Goal: Information Seeking & Learning: Check status

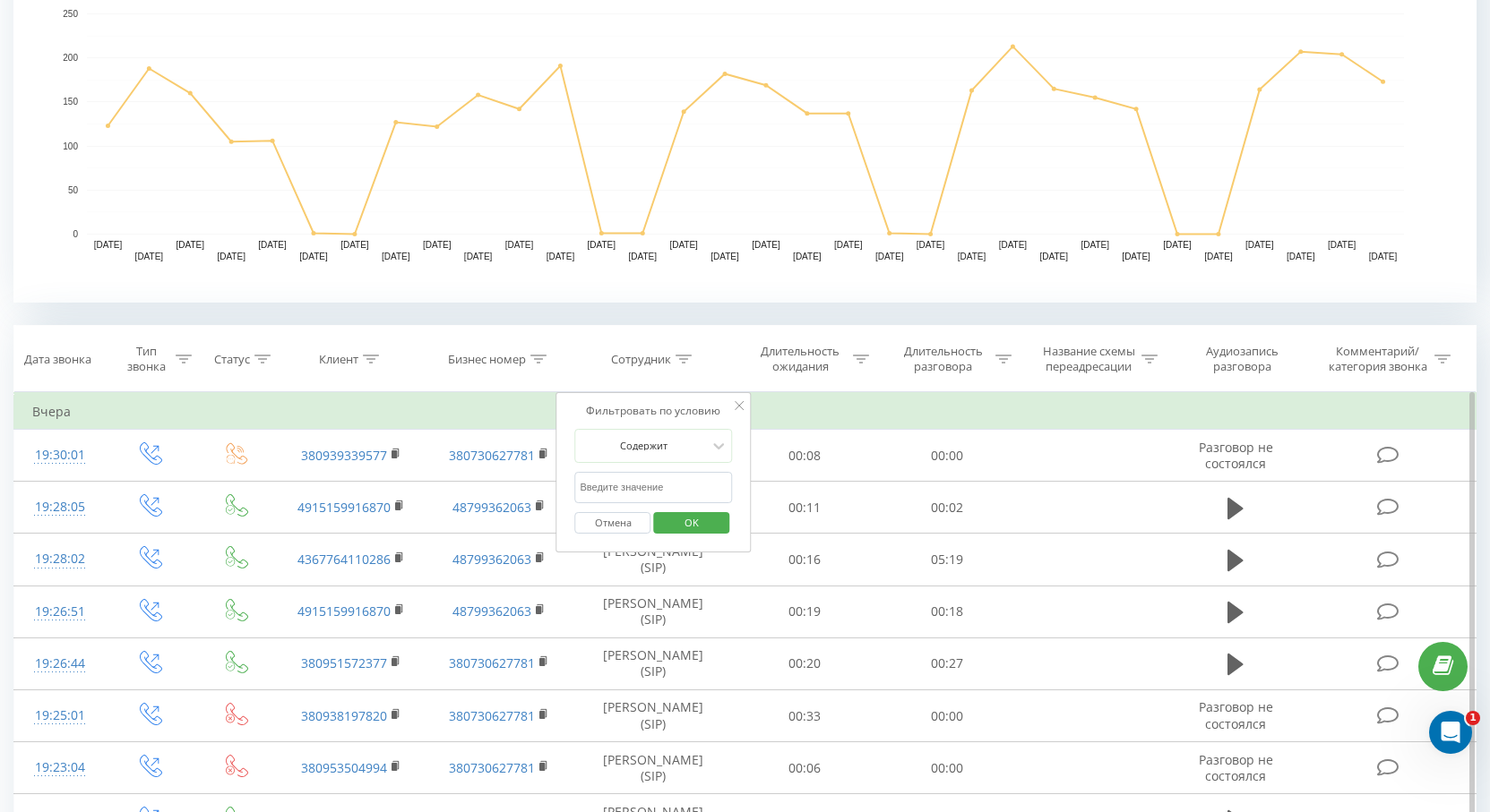
click at [676, 487] on input "text" at bounding box center [654, 488] width 157 height 31
type input "[PERSON_NAME]"
click at [680, 527] on span "OK" at bounding box center [691, 522] width 50 height 28
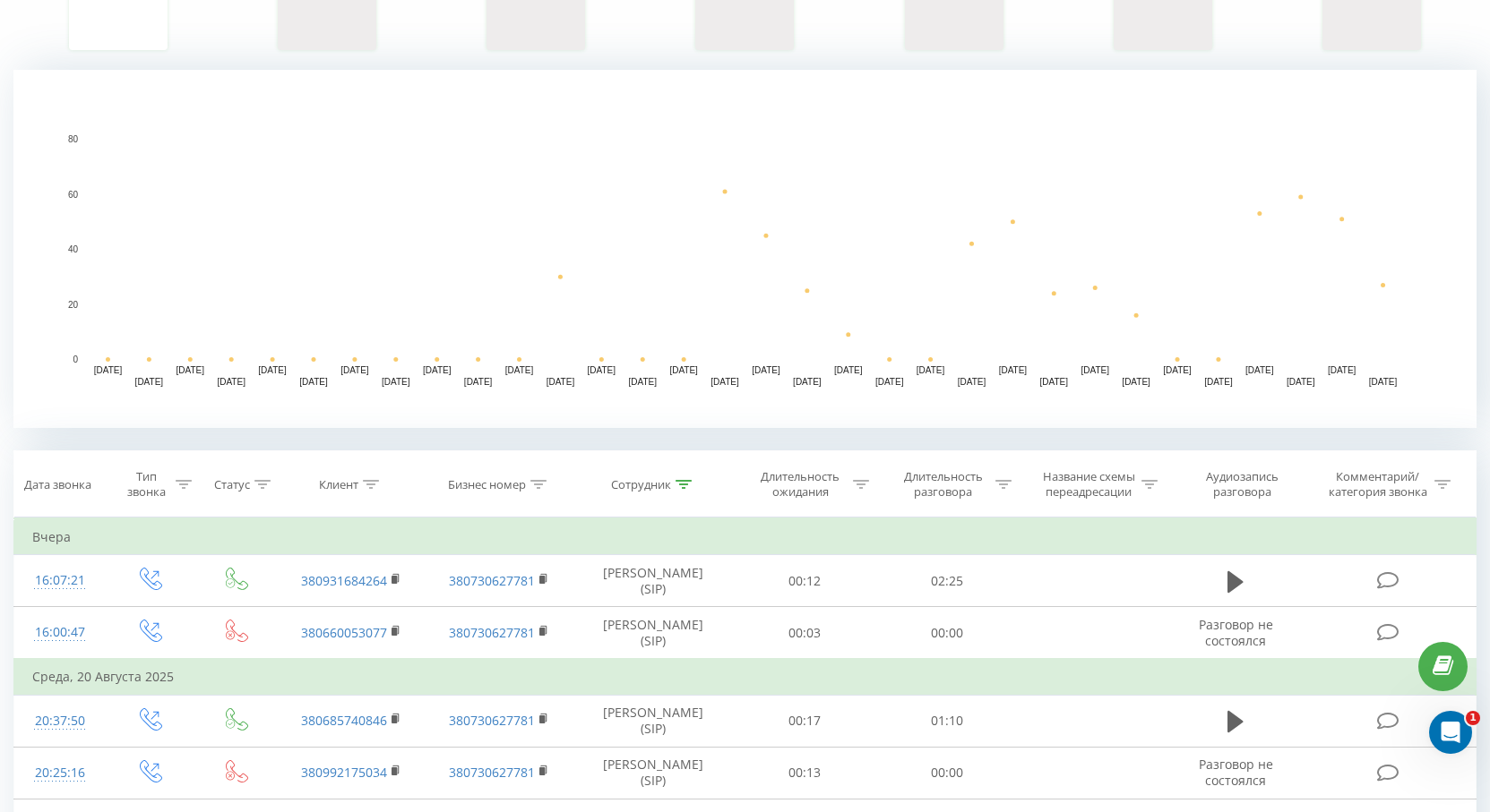
scroll to position [448, 0]
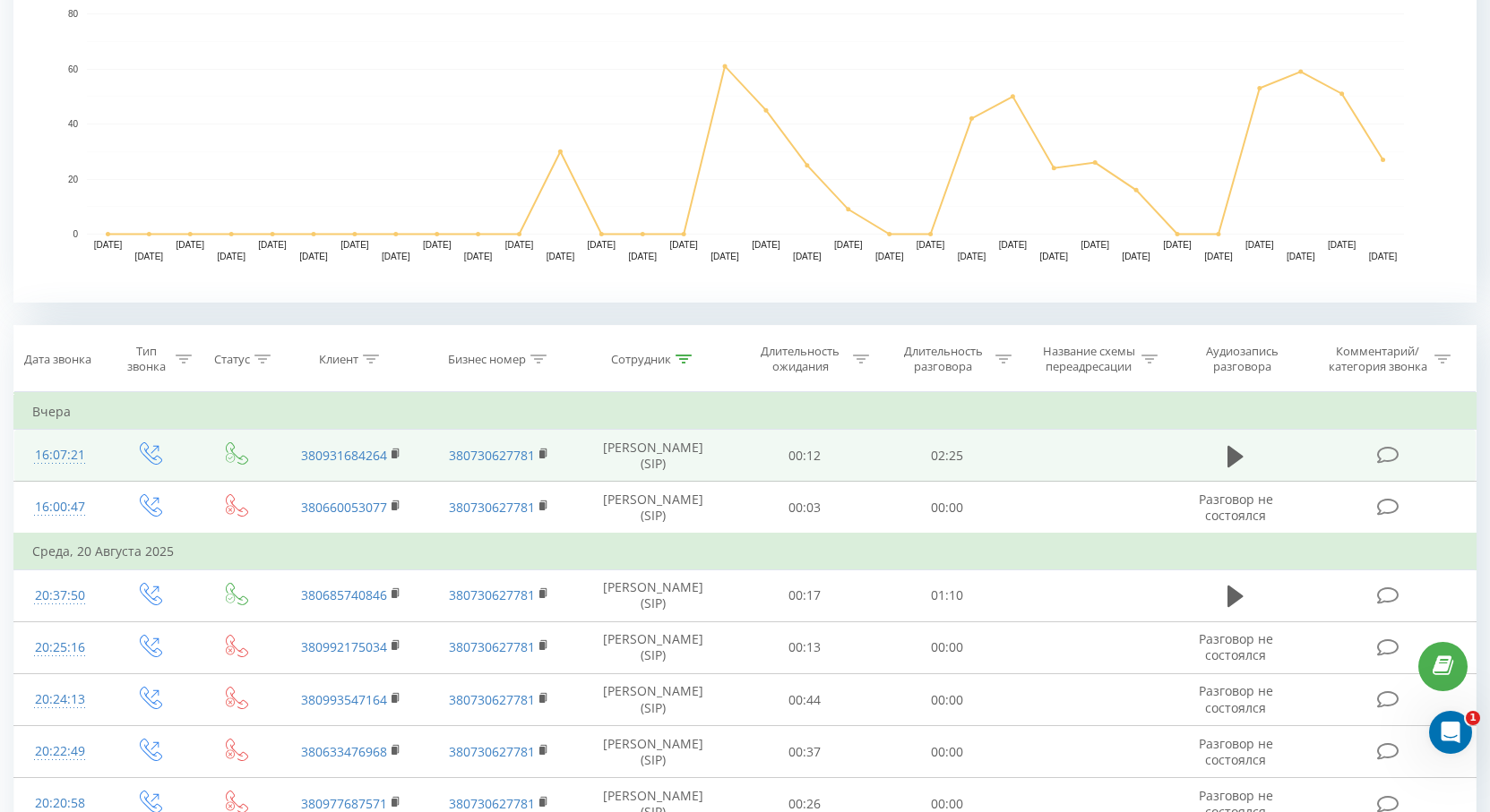
drag, startPoint x: 1236, startPoint y: 454, endPoint x: 845, endPoint y: 451, distance: 391.0
click at [1235, 451] on icon at bounding box center [1235, 456] width 16 height 21
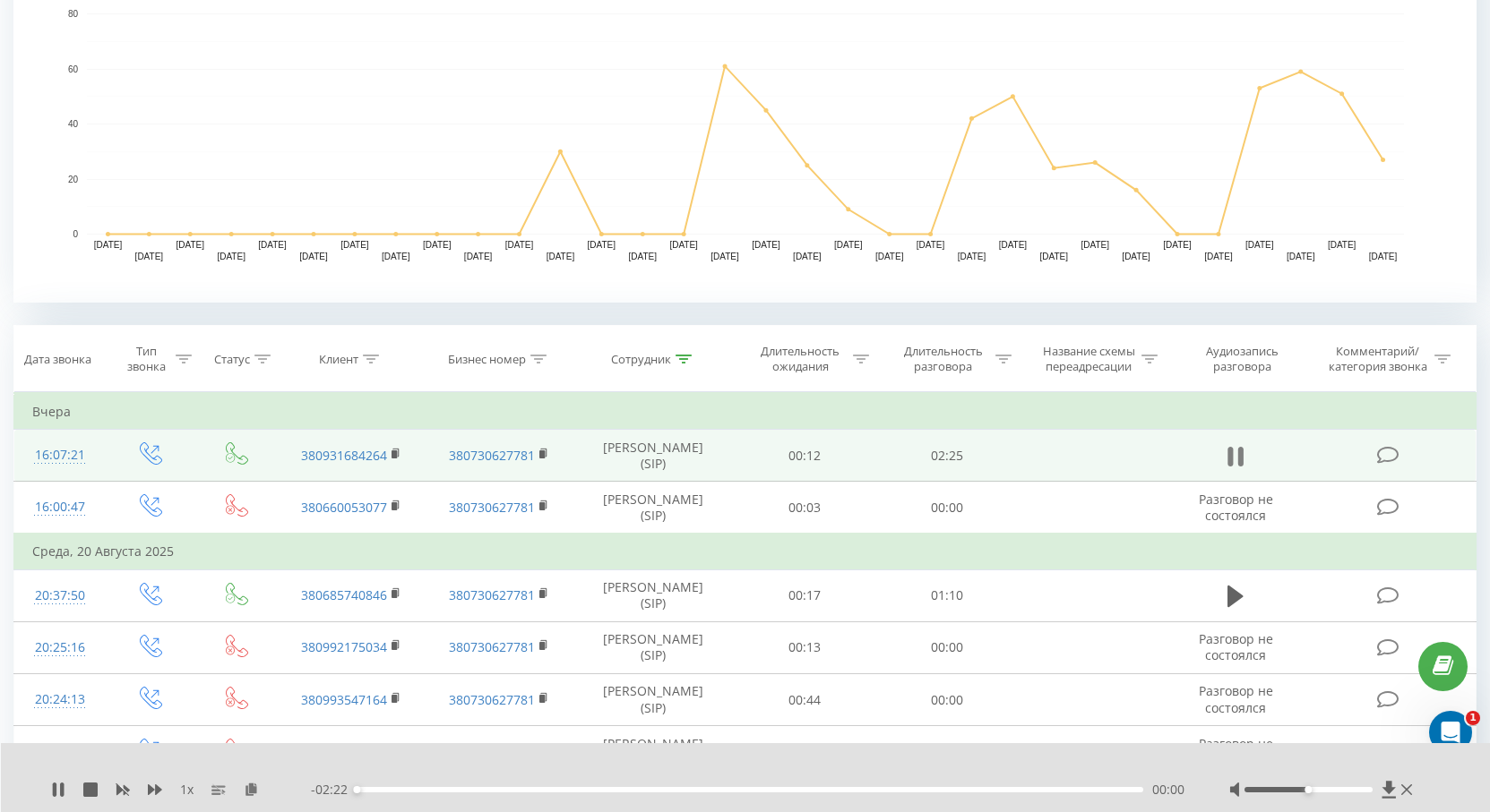
click at [1245, 453] on button at bounding box center [1235, 457] width 27 height 27
click at [545, 455] on rect at bounding box center [543, 455] width 6 height 8
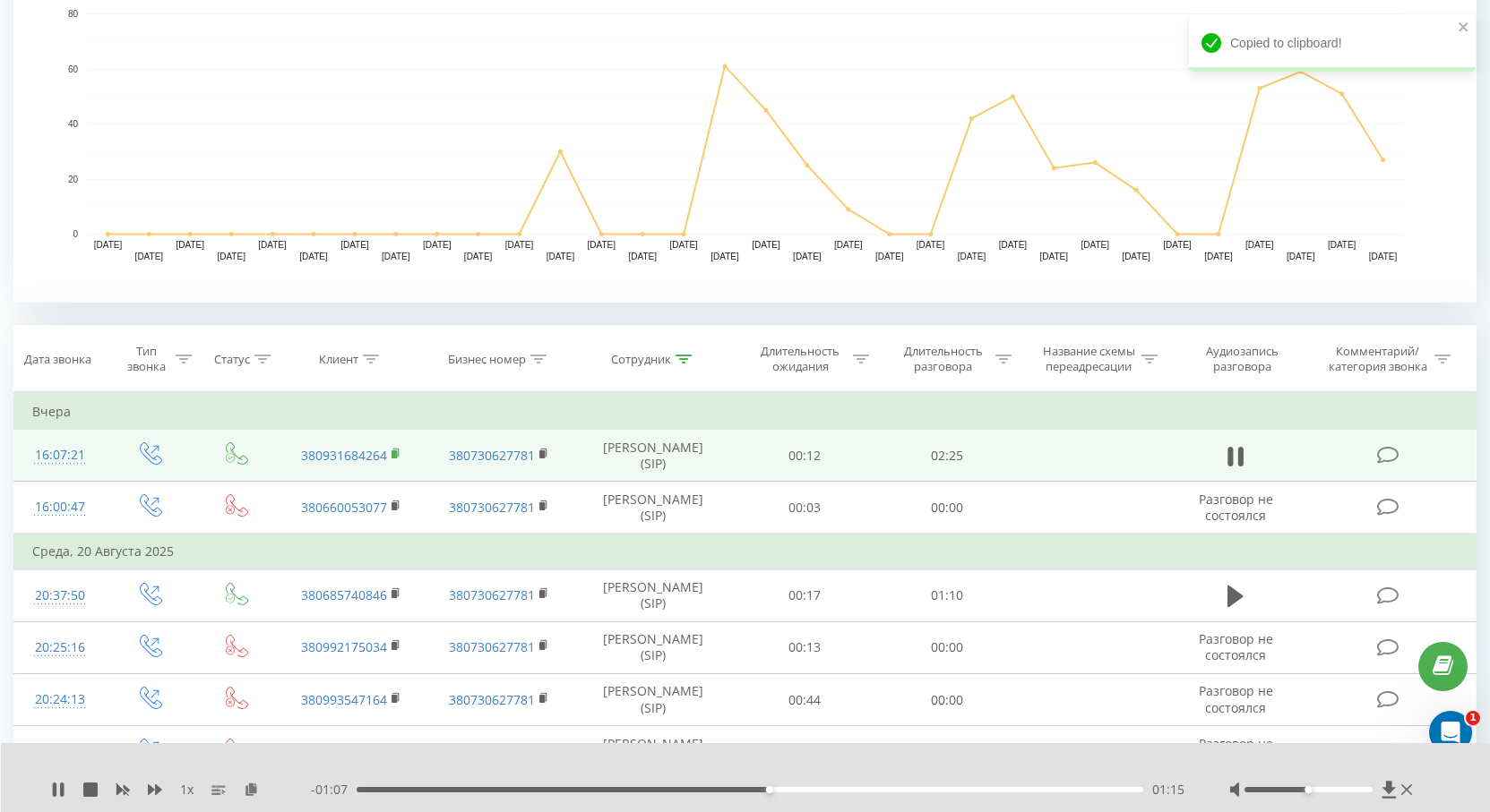
click at [395, 456] on rect at bounding box center [394, 455] width 6 height 8
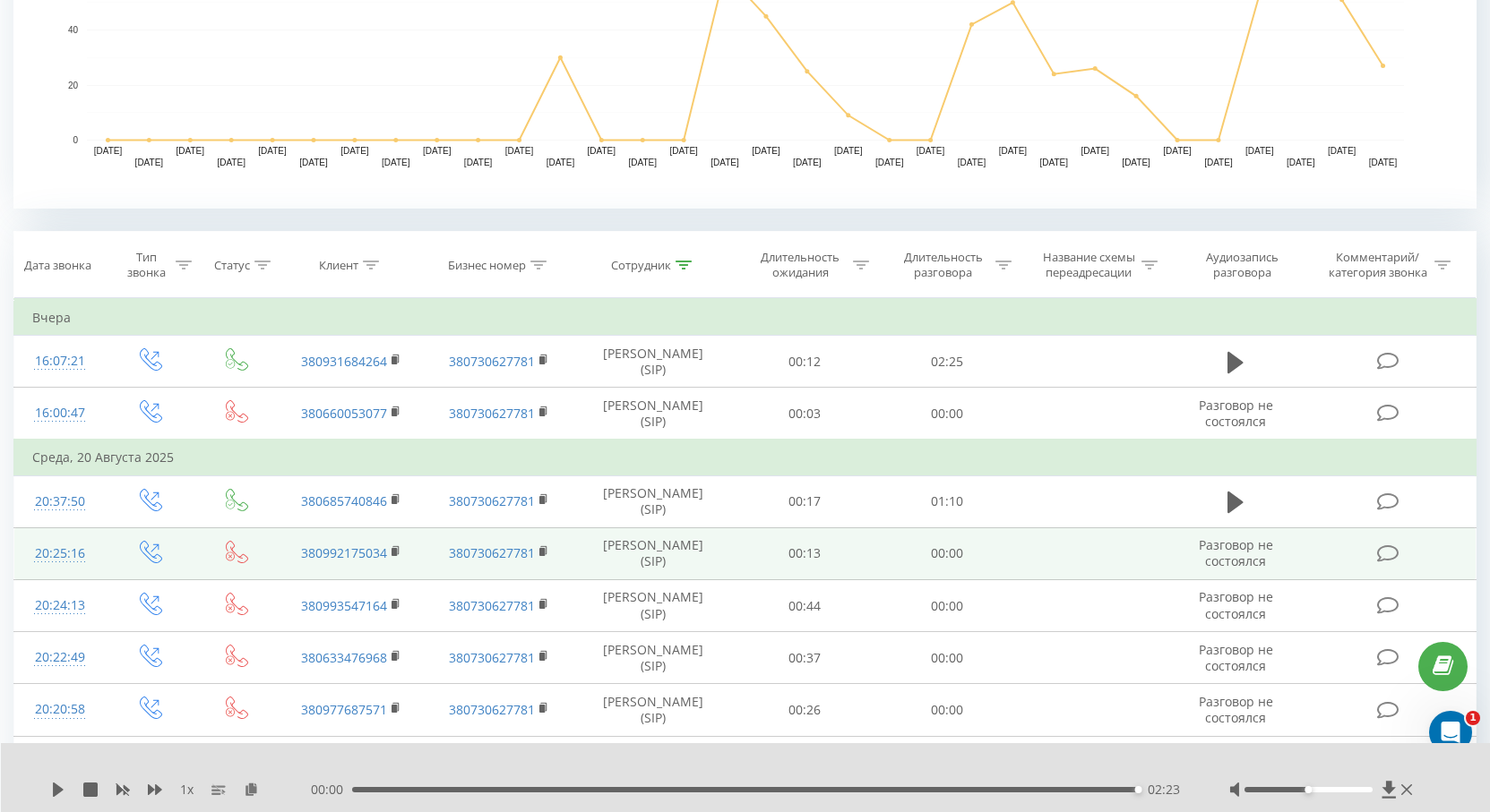
scroll to position [716, 0]
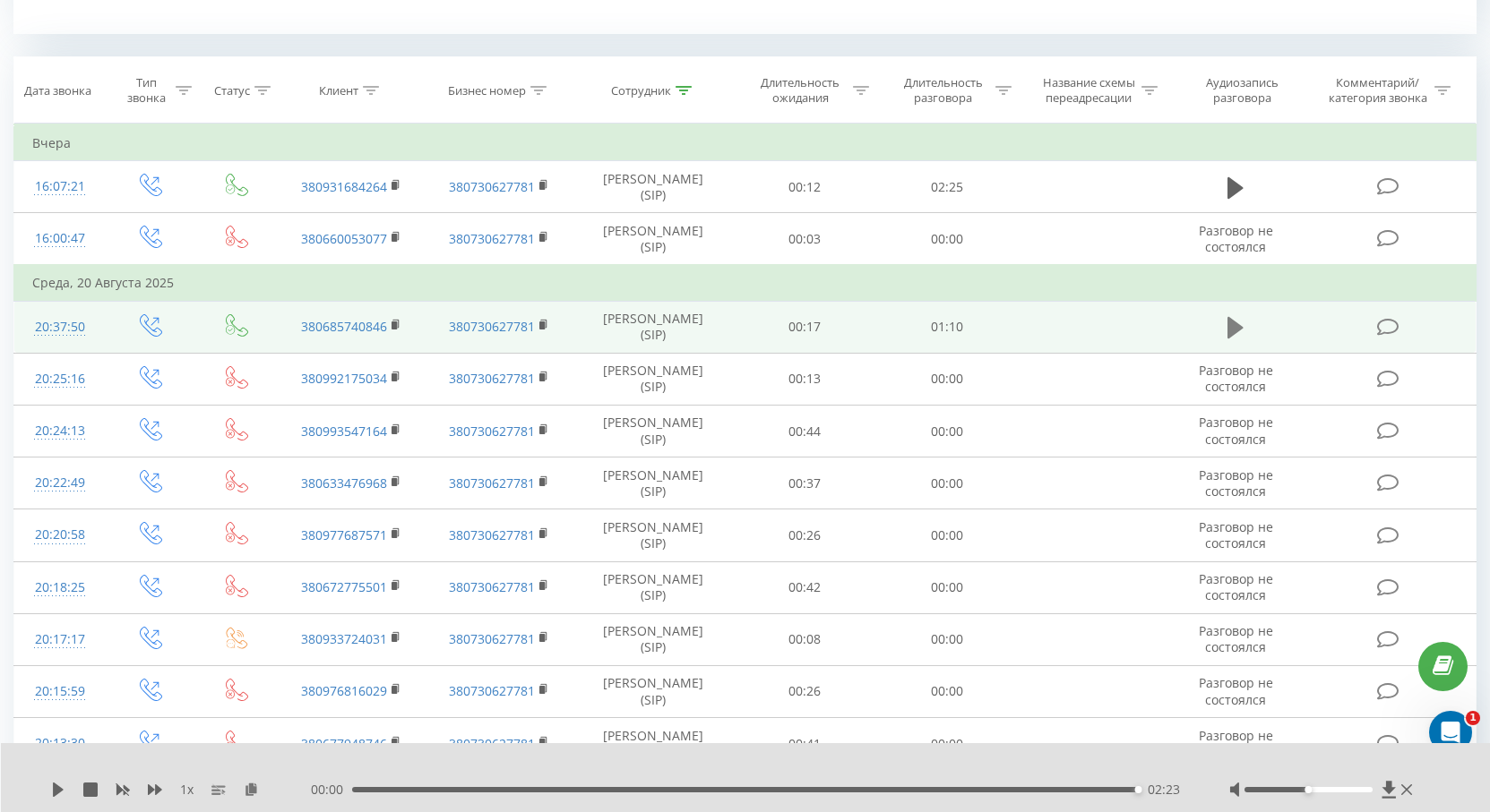
click at [1226, 328] on button at bounding box center [1235, 328] width 27 height 27
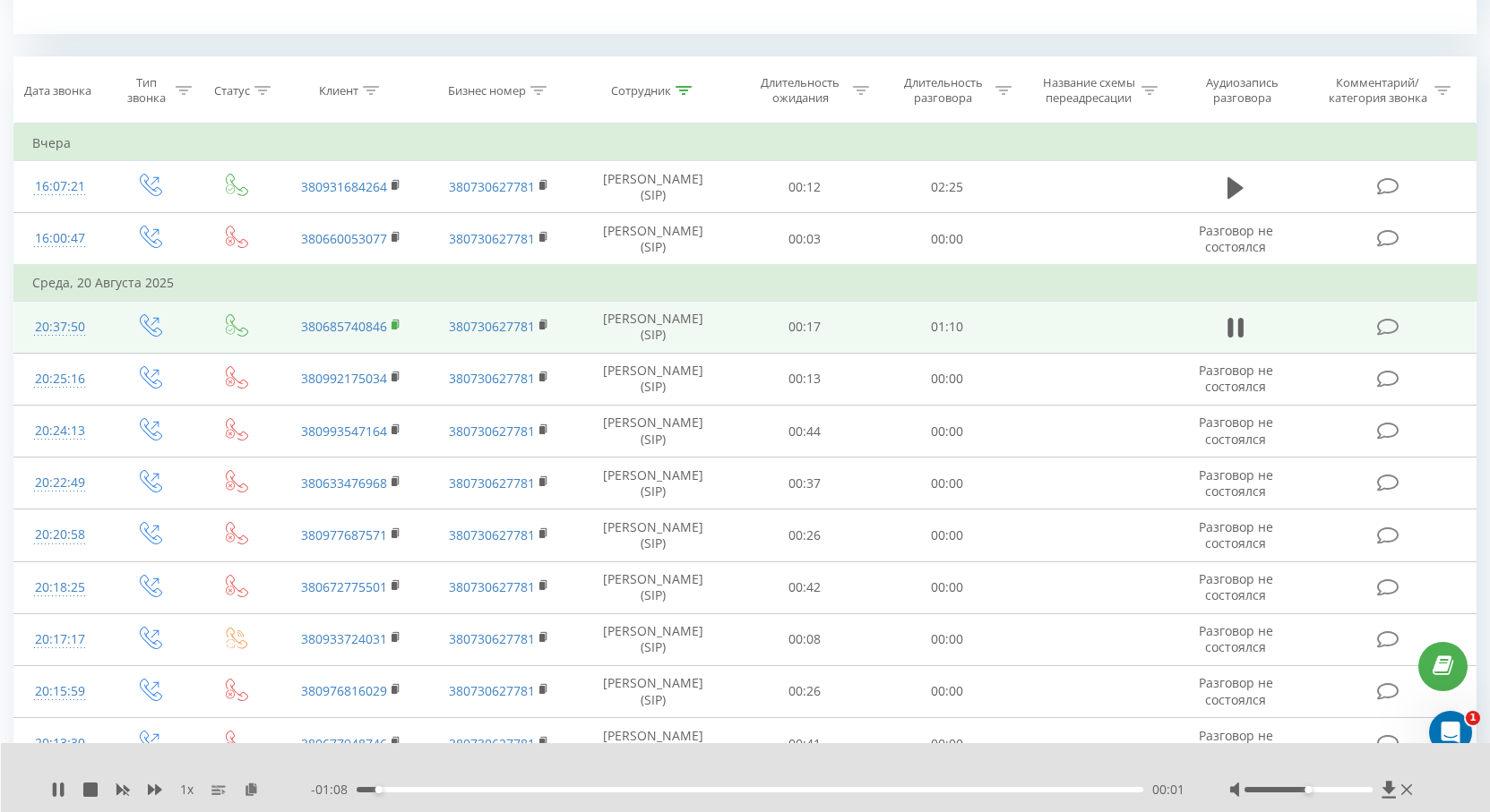
click at [397, 326] on icon at bounding box center [396, 324] width 10 height 13
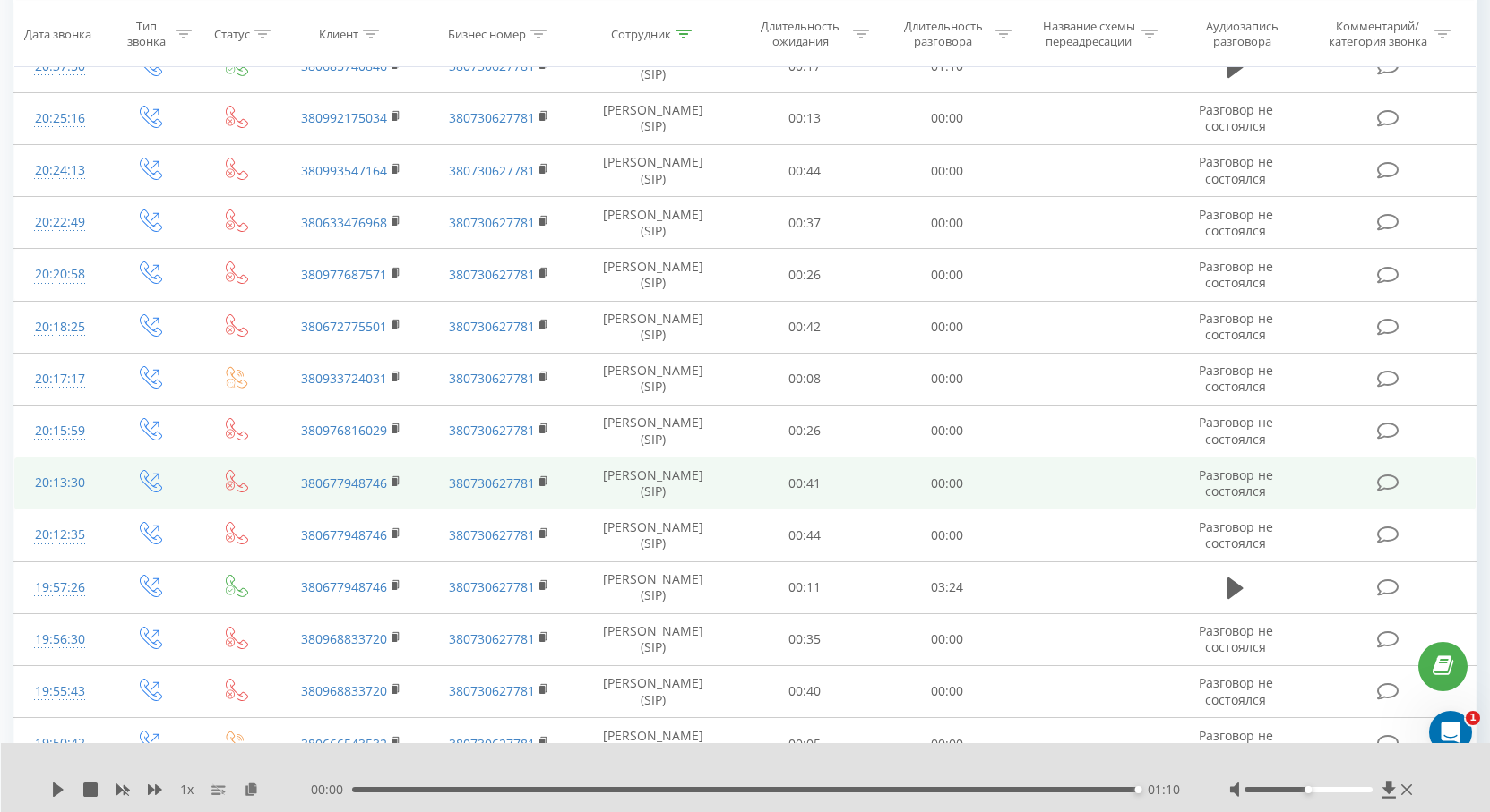
scroll to position [1075, 0]
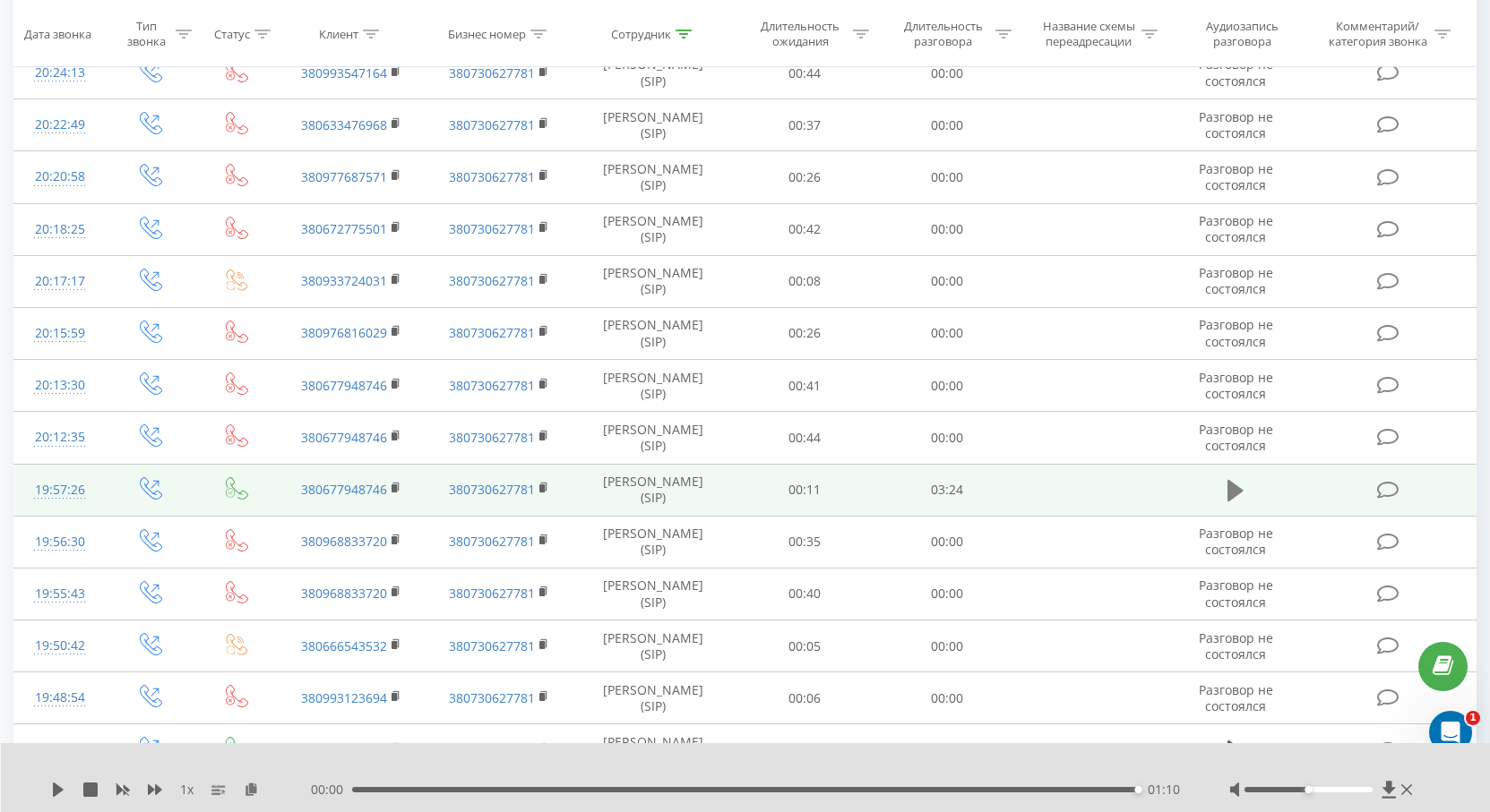
click at [1231, 503] on button at bounding box center [1235, 490] width 27 height 27
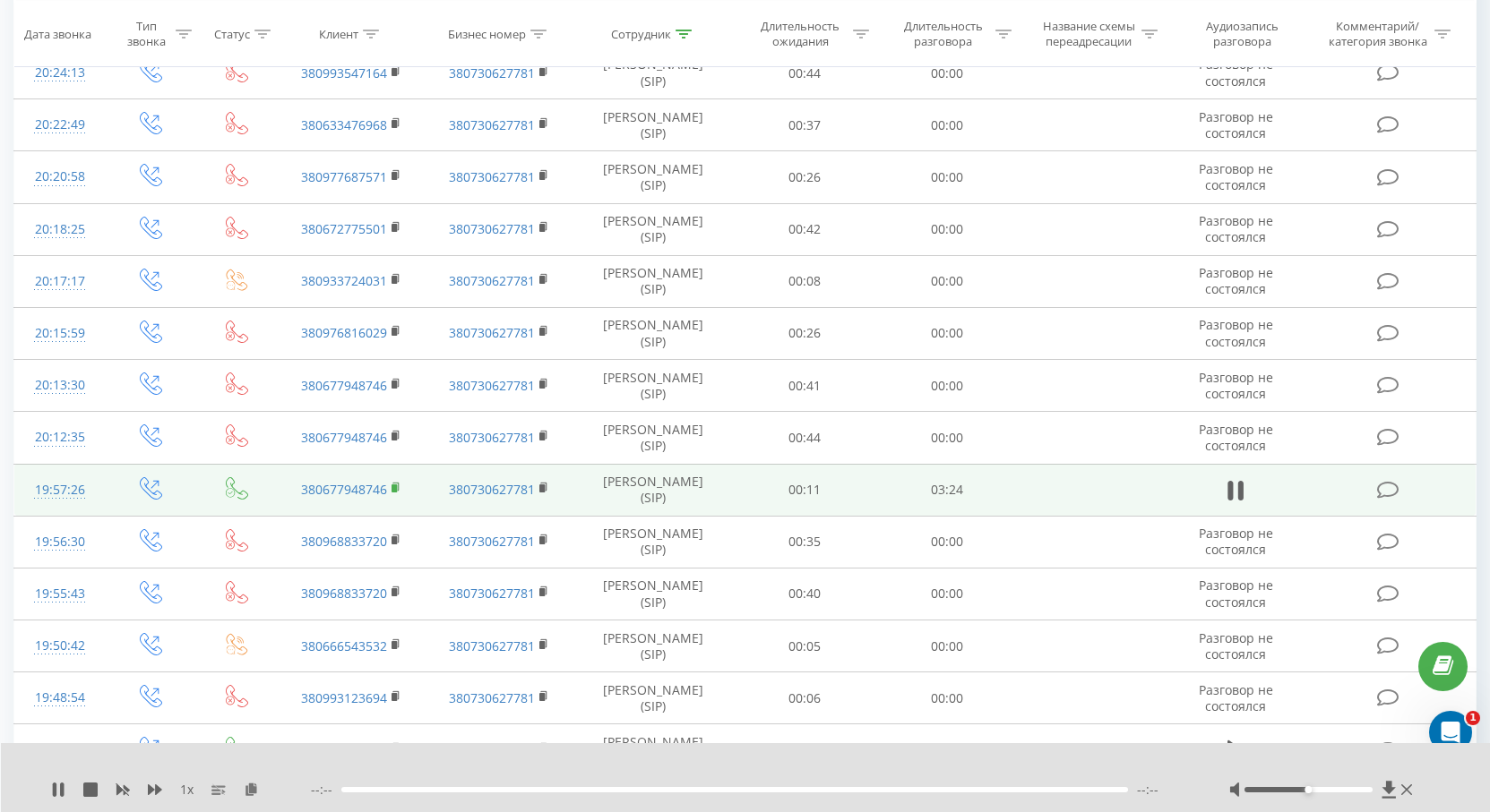
click at [397, 486] on icon at bounding box center [396, 488] width 10 height 13
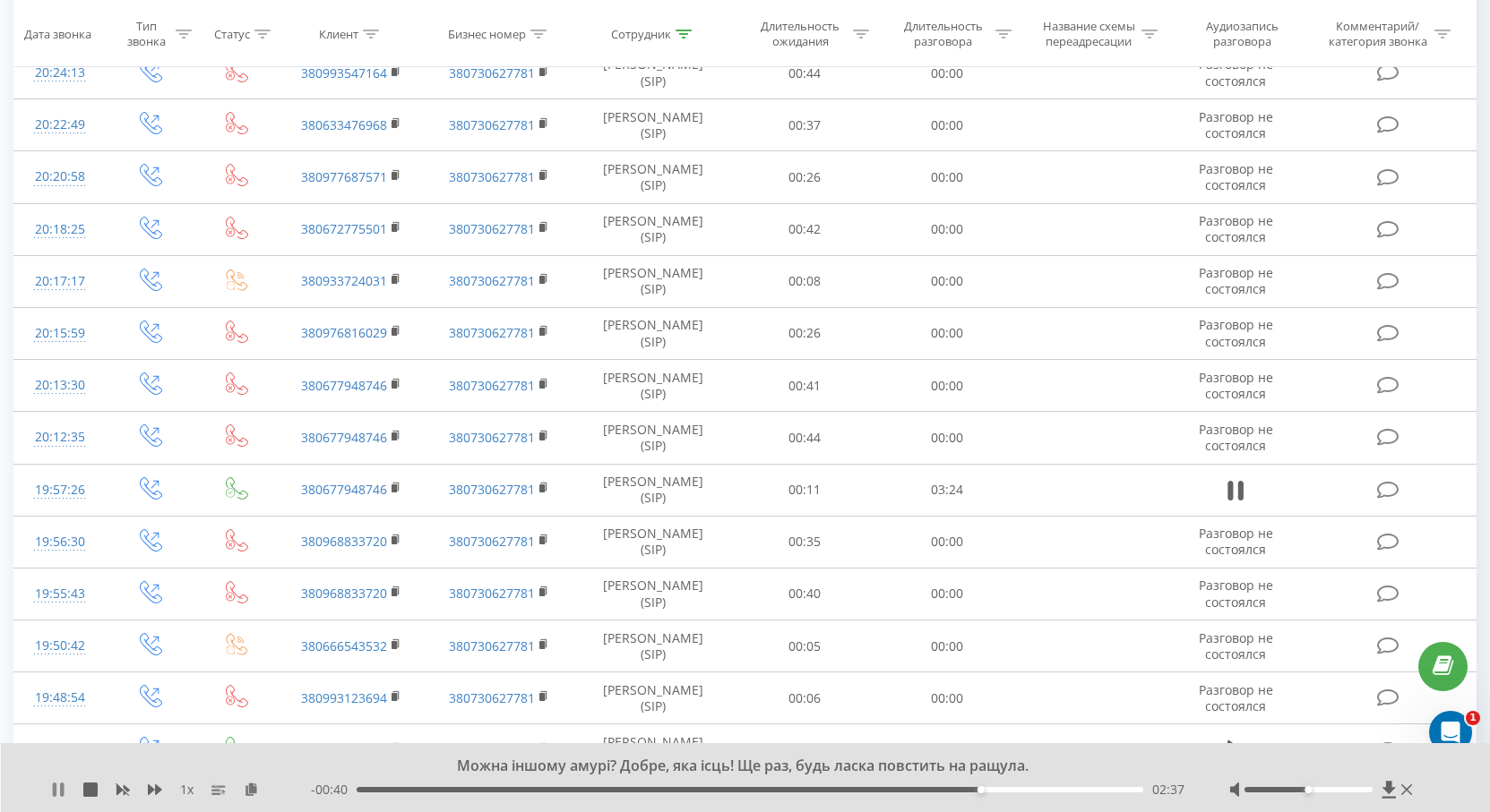
click at [59, 798] on button at bounding box center [58, 790] width 14 height 14
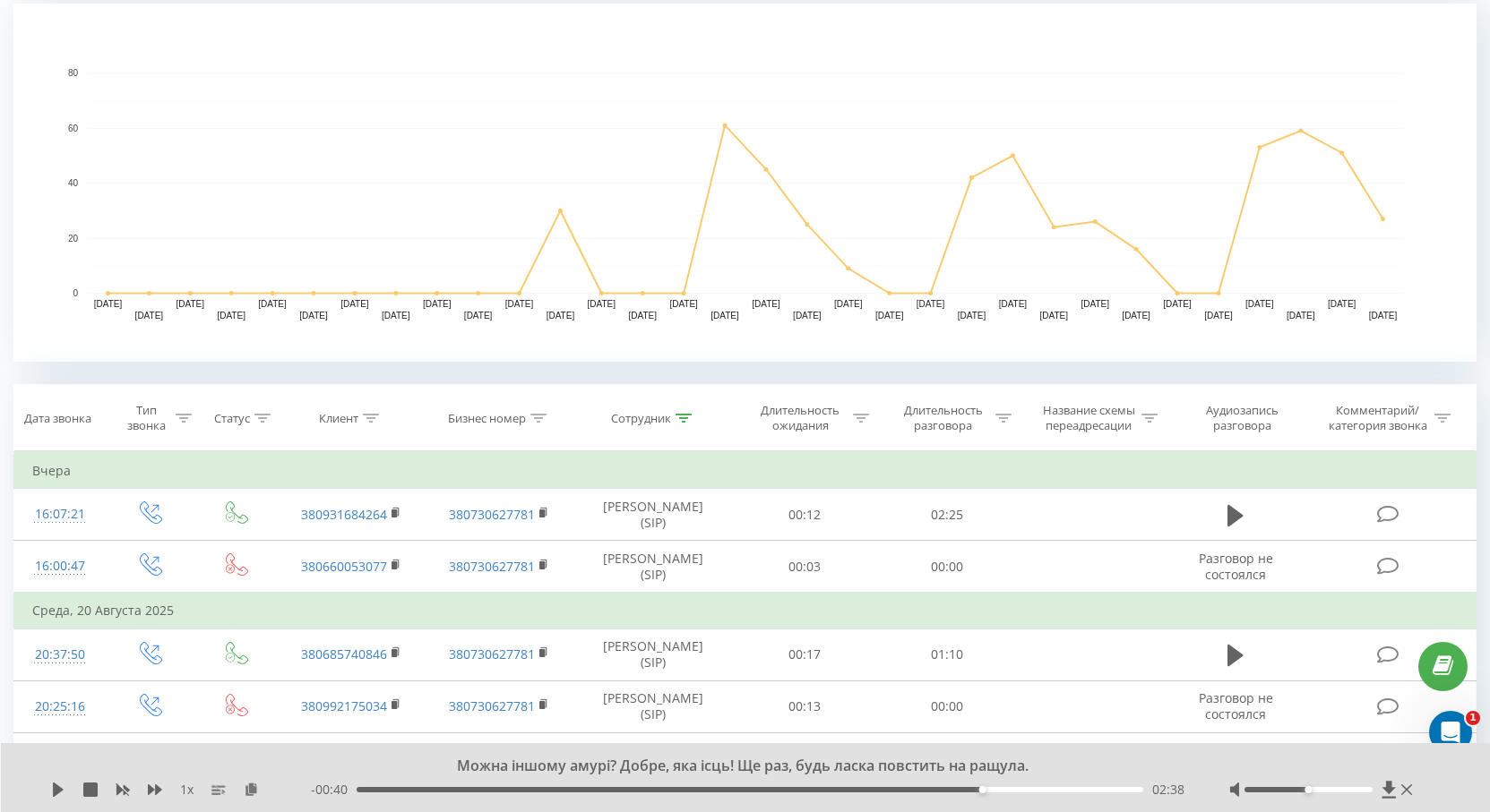
scroll to position [448, 0]
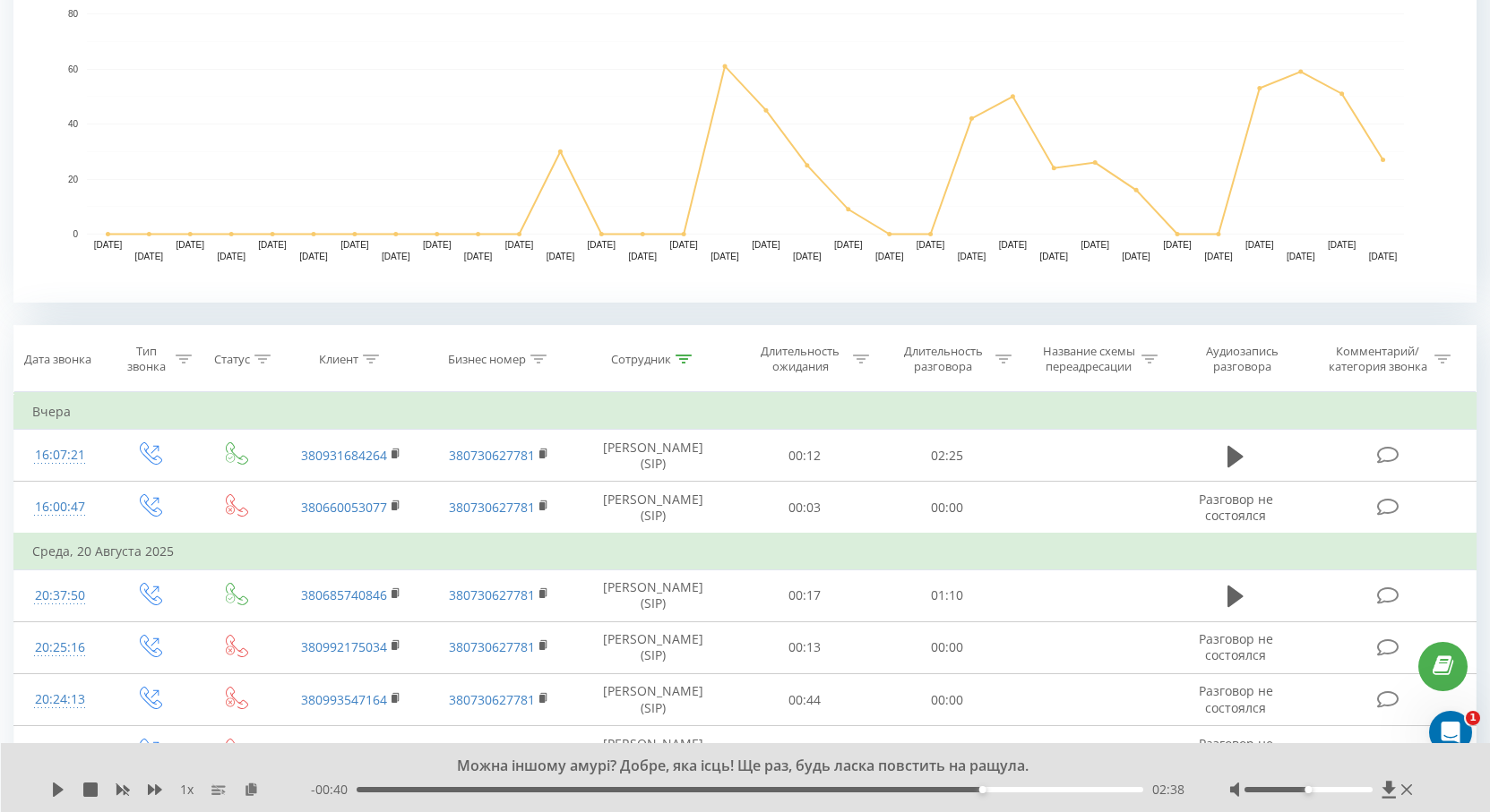
click at [1413, 789] on div at bounding box center [1323, 790] width 187 height 18
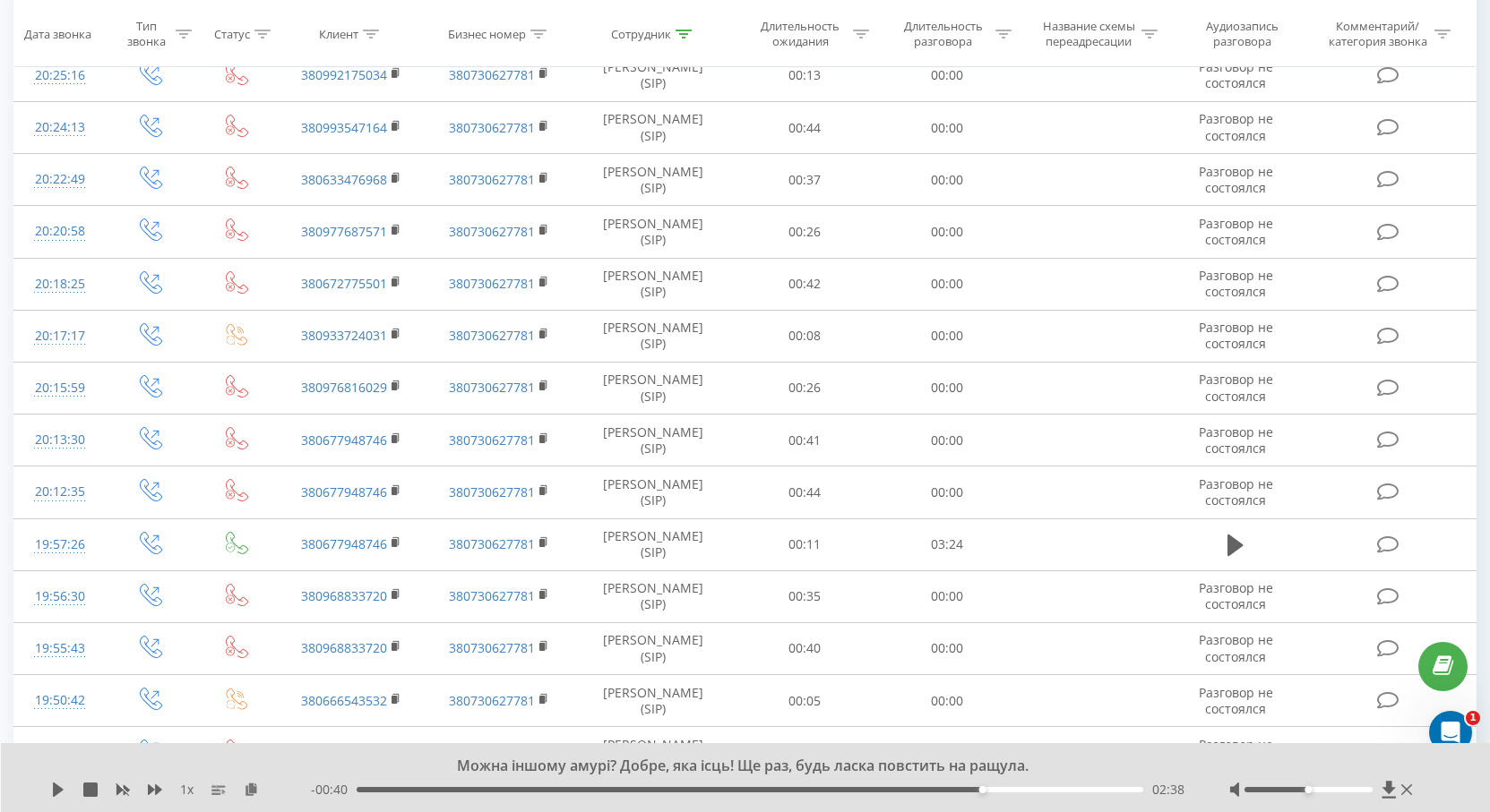
scroll to position [1075, 0]
click at [1410, 789] on icon at bounding box center [1406, 790] width 11 height 14
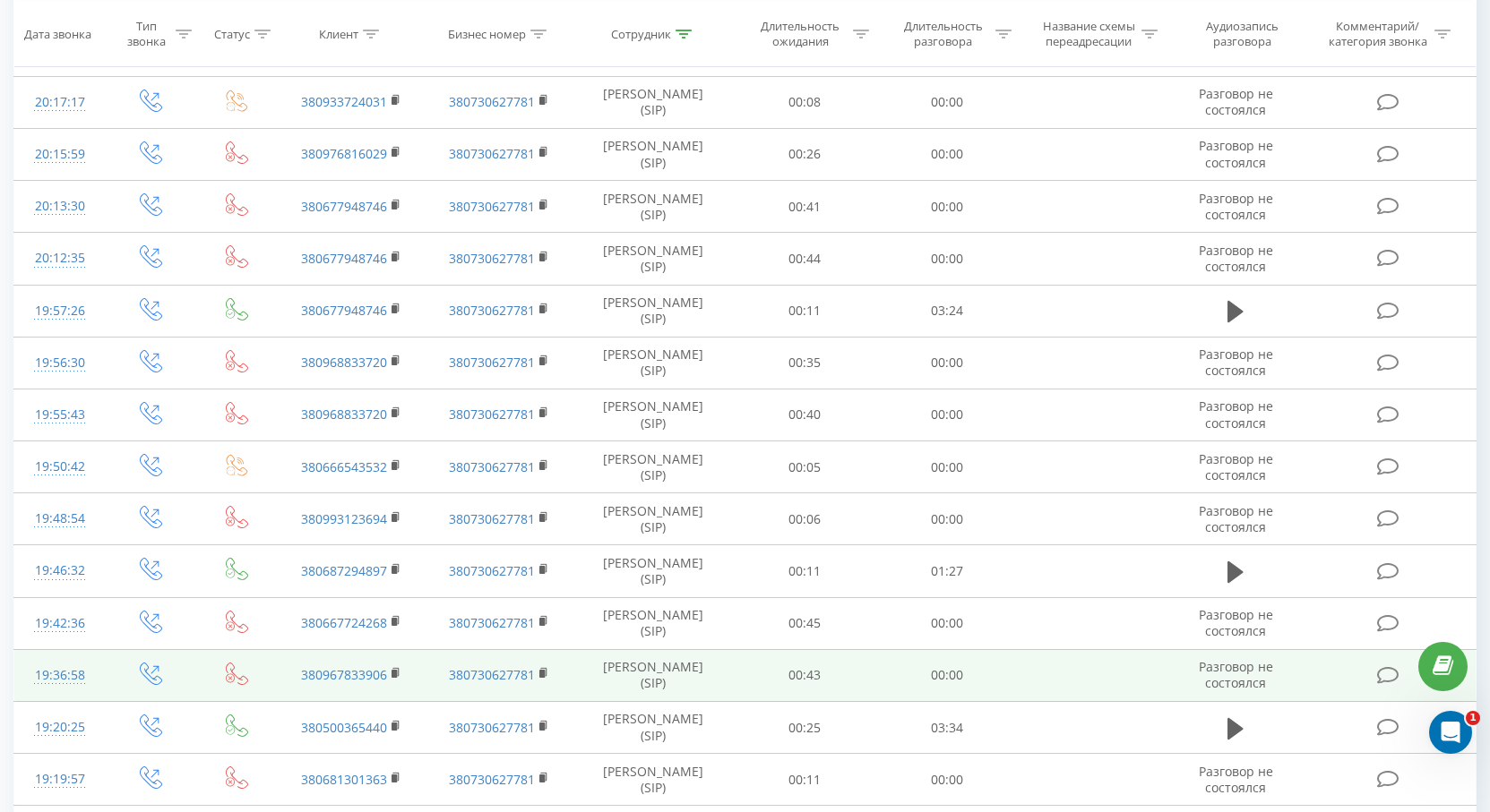
scroll to position [1471, 0]
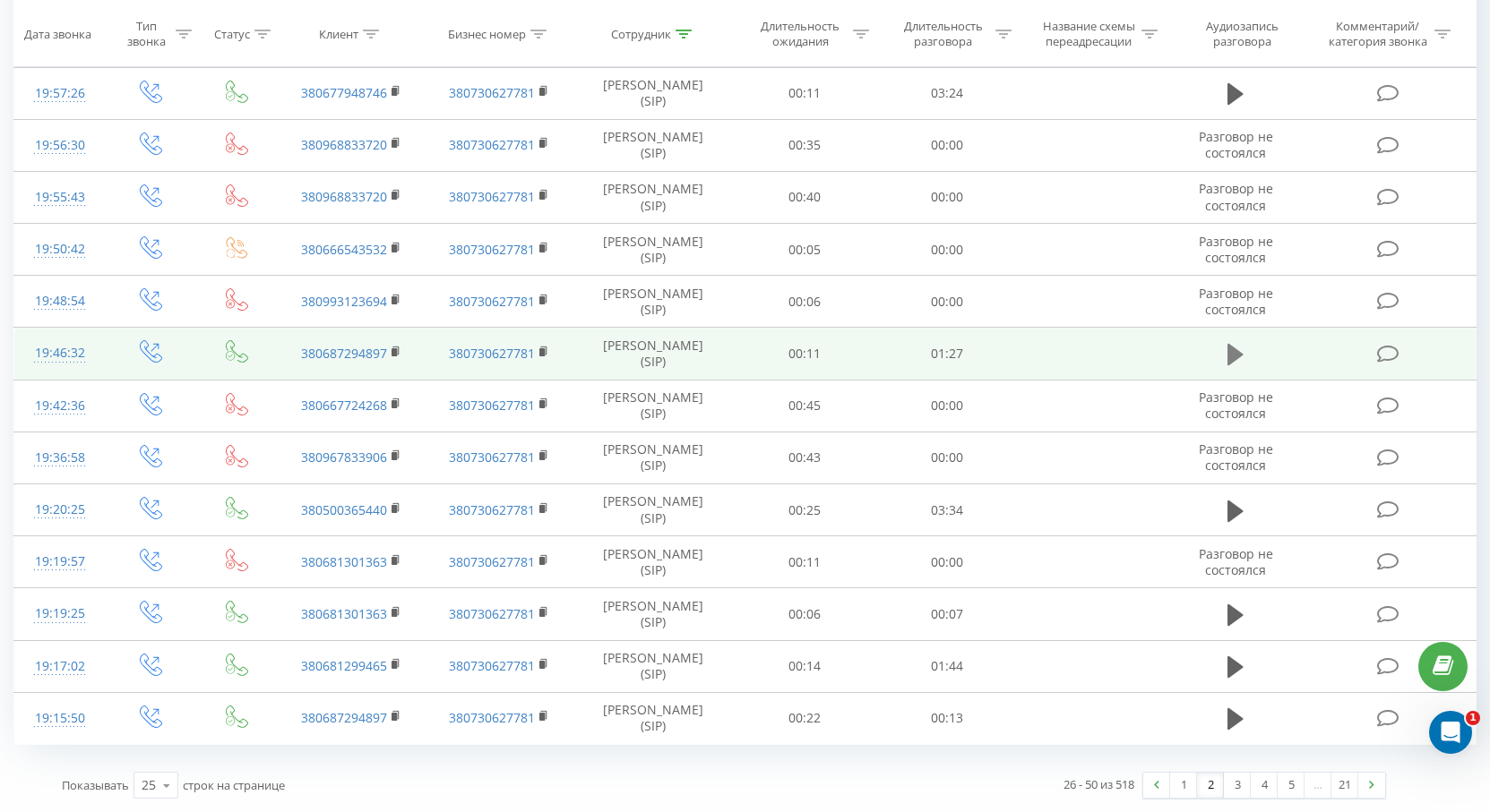
click at [1241, 352] on icon at bounding box center [1235, 354] width 16 height 25
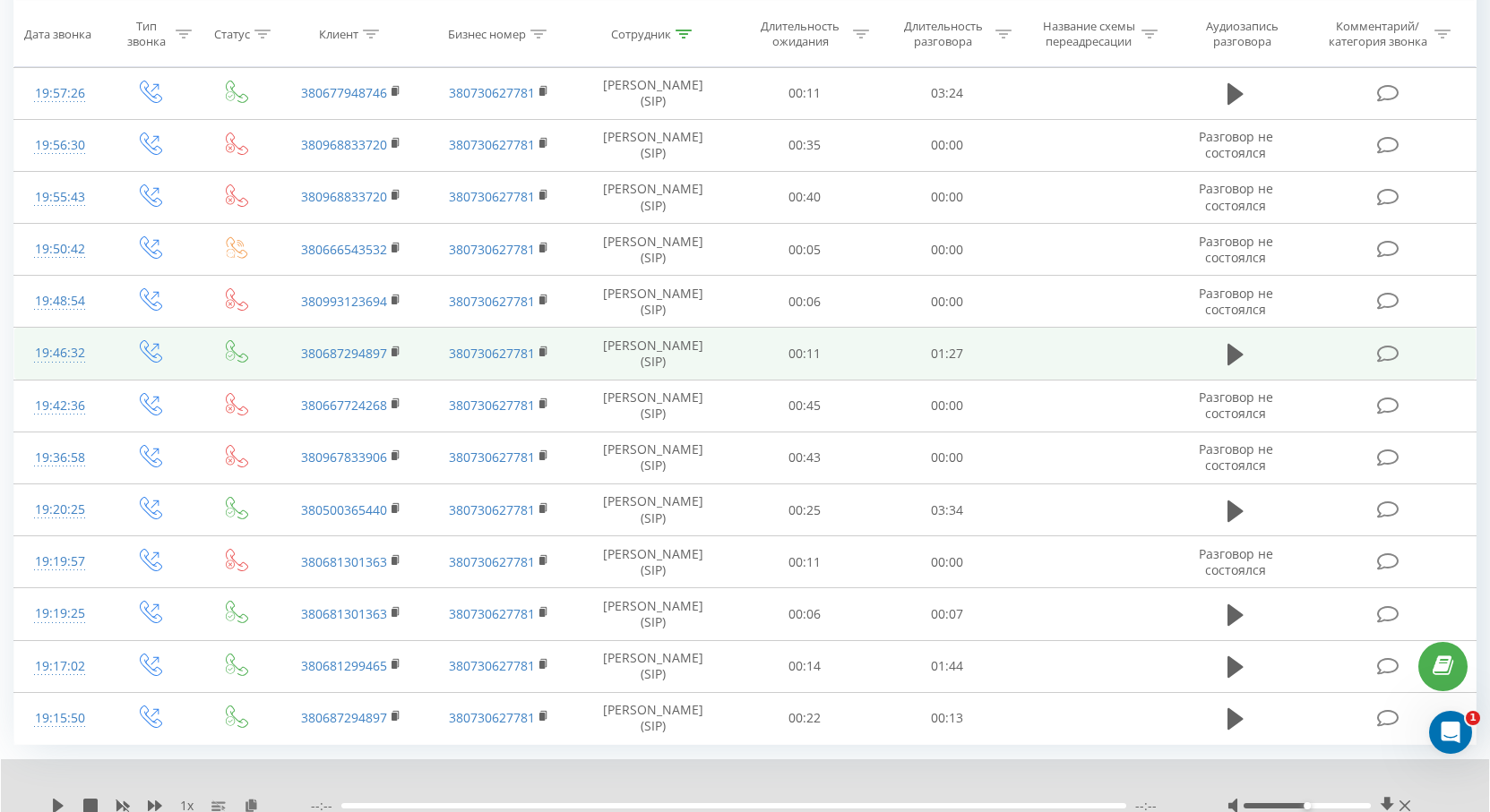
click at [49, 798] on div "1 x --:-- --:--" at bounding box center [745, 794] width 1488 height 69
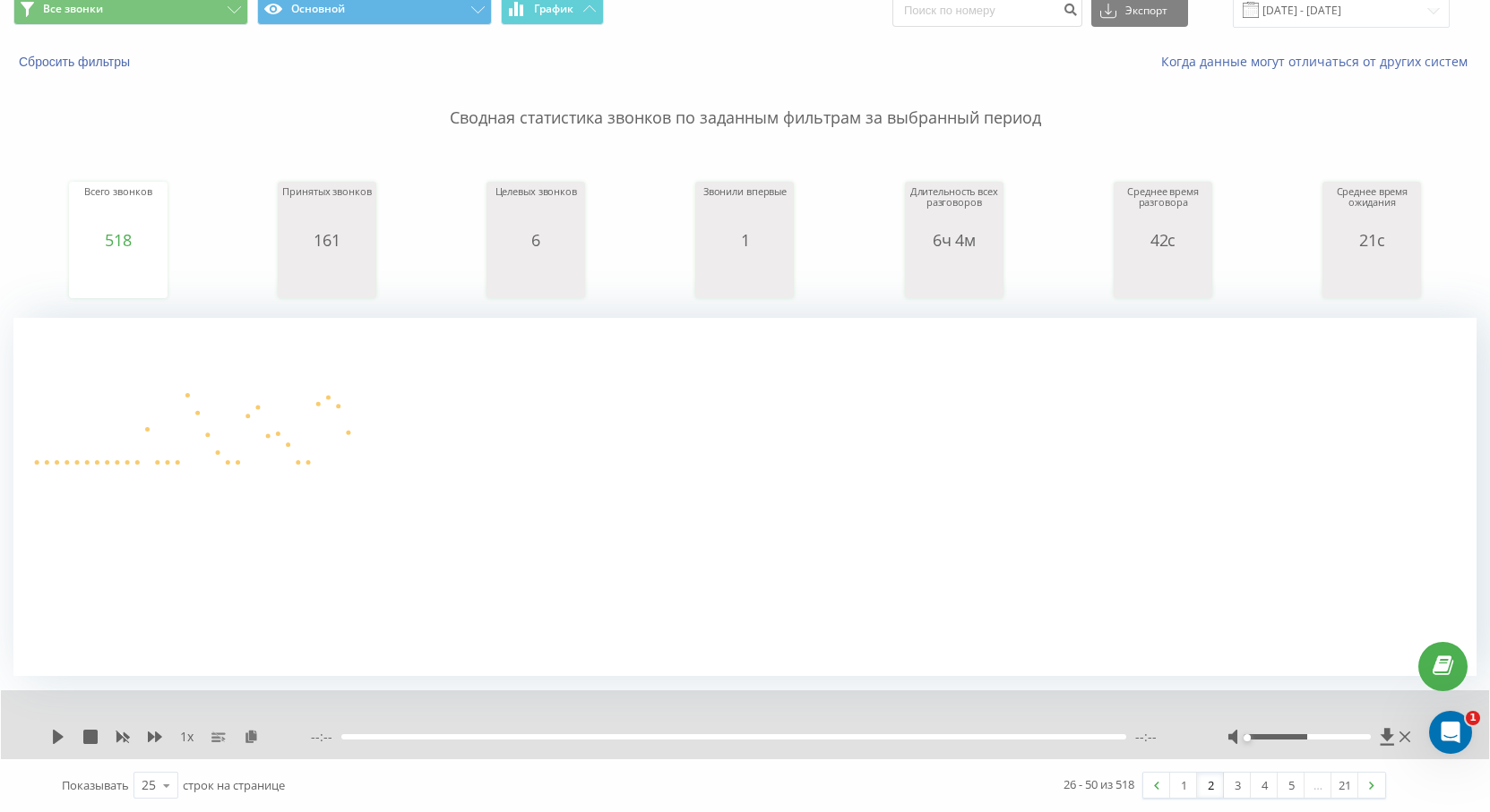
scroll to position [0, 0]
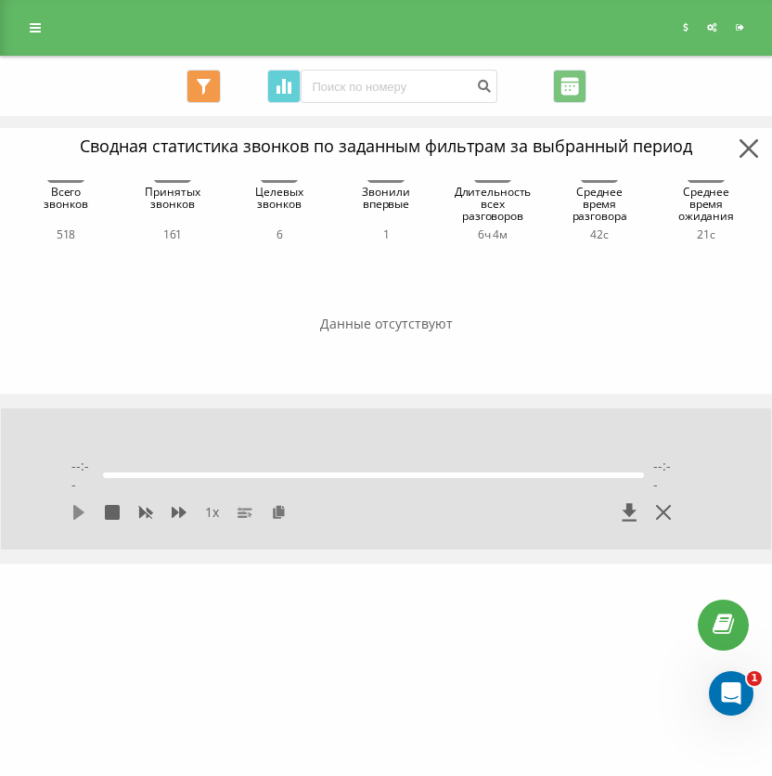
click at [74, 514] on icon at bounding box center [78, 512] width 11 height 15
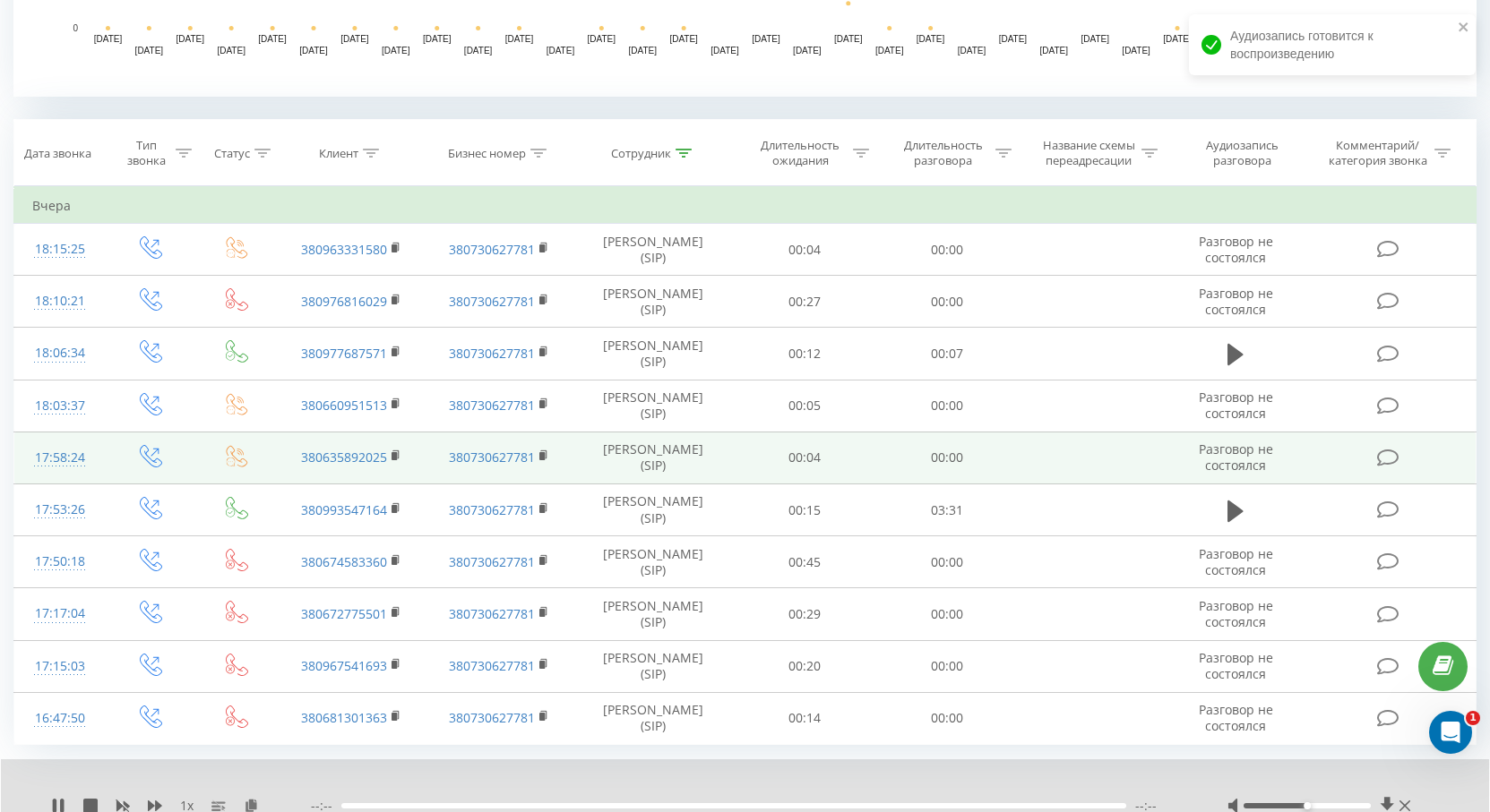
scroll to position [723, 0]
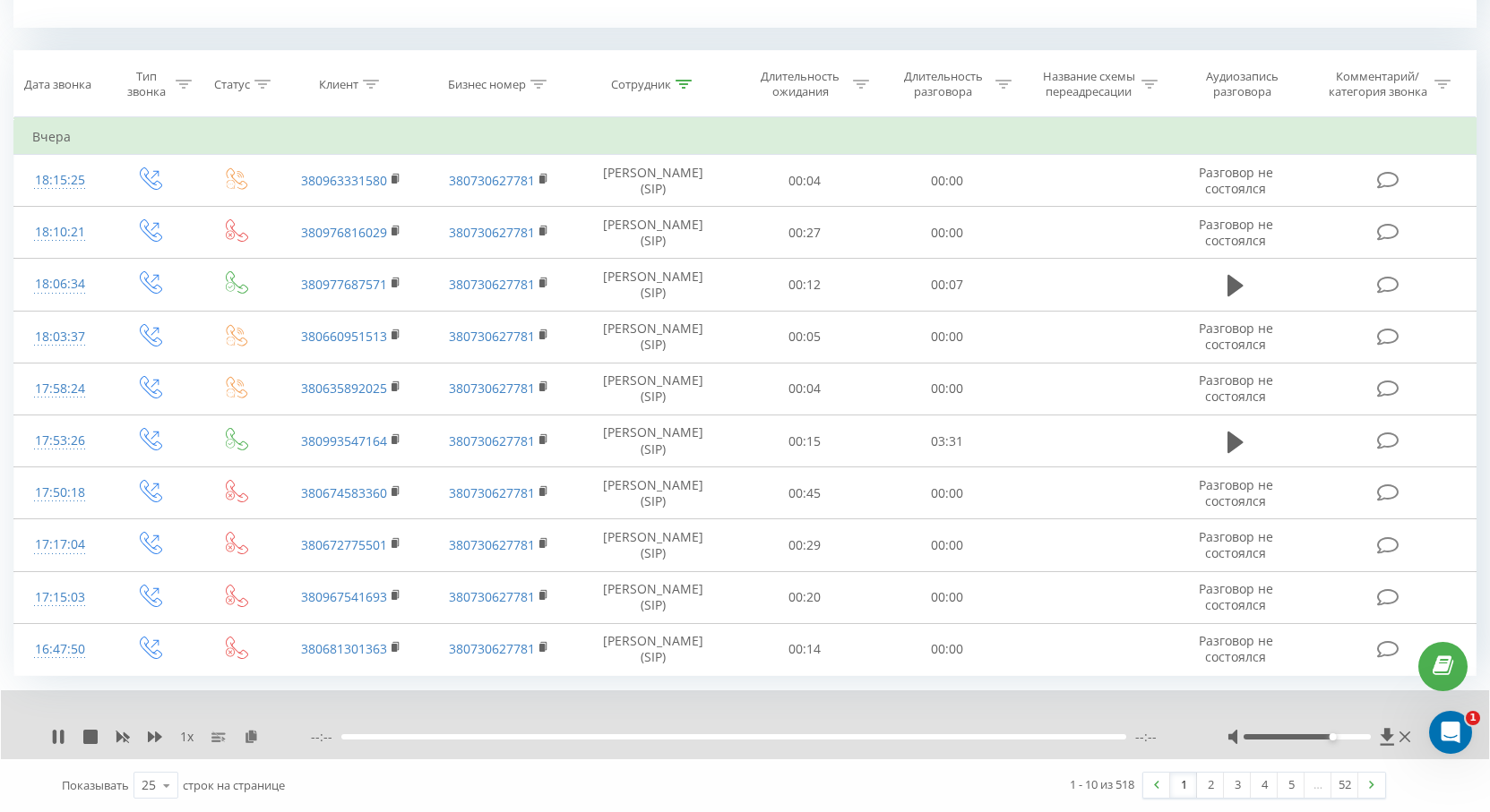
drag, startPoint x: 1312, startPoint y: 736, endPoint x: 1327, endPoint y: 738, distance: 15.1
click at [1327, 738] on div at bounding box center [1307, 738] width 127 height 6
click at [54, 739] on icon at bounding box center [55, 737] width 4 height 14
click at [54, 739] on icon at bounding box center [58, 737] width 11 height 14
drag, startPoint x: 1204, startPoint y: 781, endPoint x: 1038, endPoint y: 35, distance: 764.2
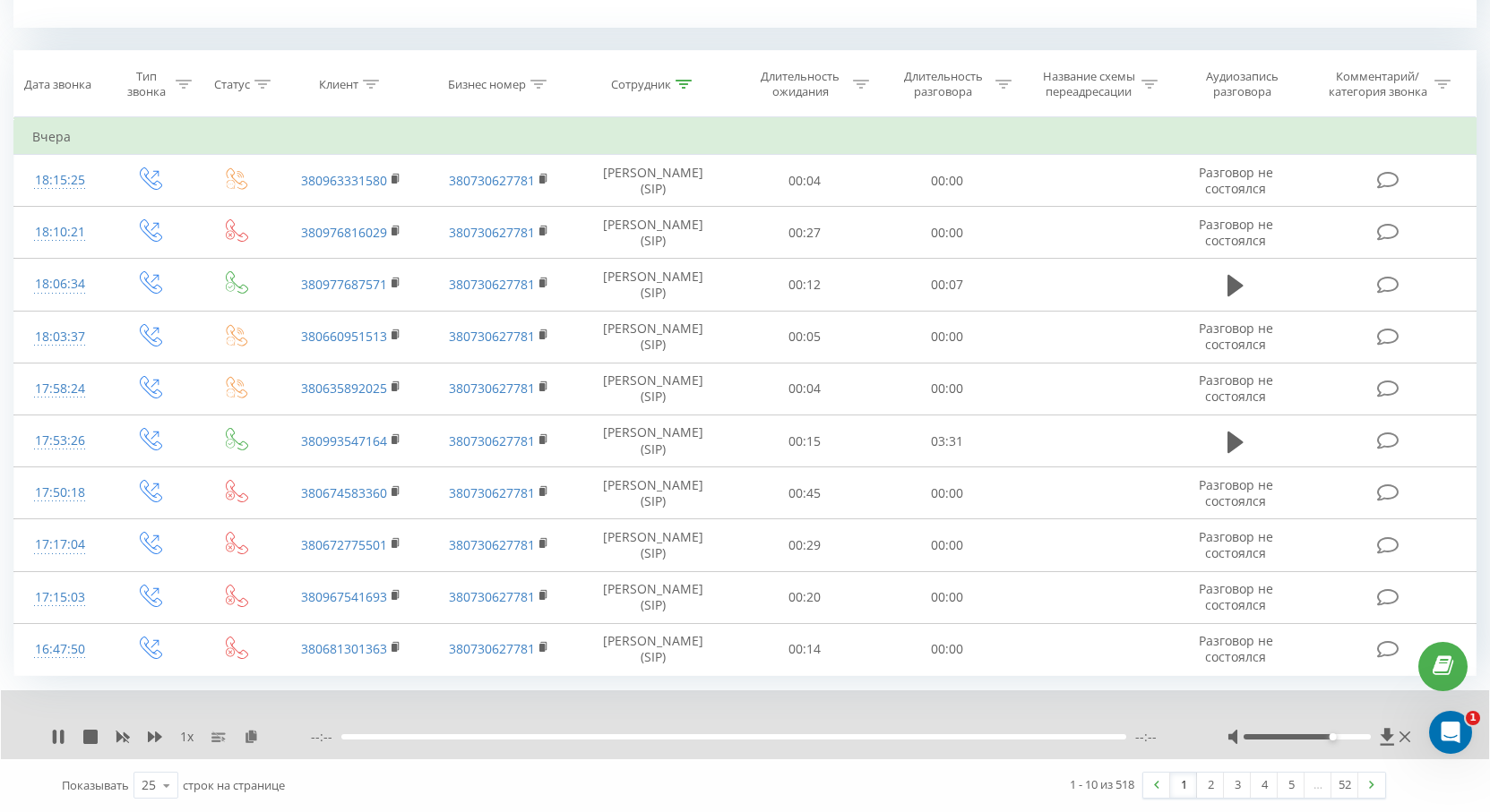
click at [1206, 782] on link "2" at bounding box center [1210, 786] width 27 height 25
